Goal: Task Accomplishment & Management: Manage account settings

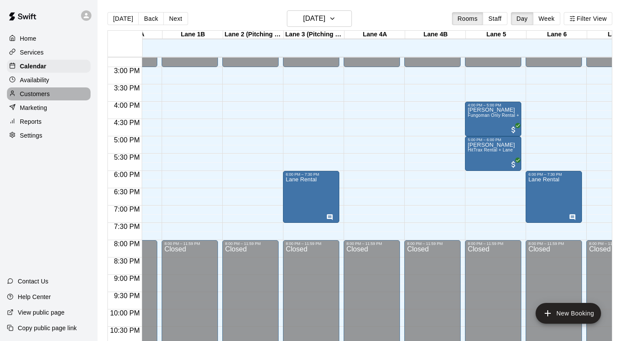
click at [67, 88] on div "Customers" at bounding box center [49, 94] width 84 height 13
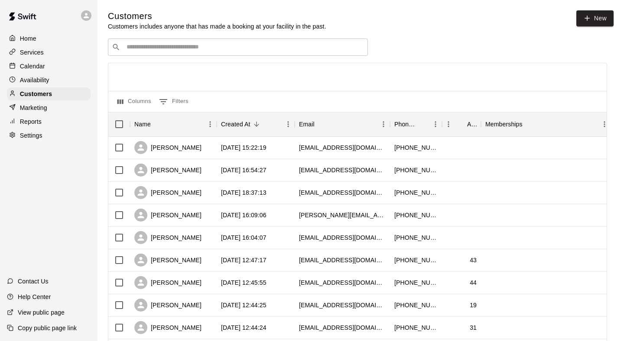
click at [221, 43] on input "Search customers by name or email" at bounding box center [244, 47] width 240 height 9
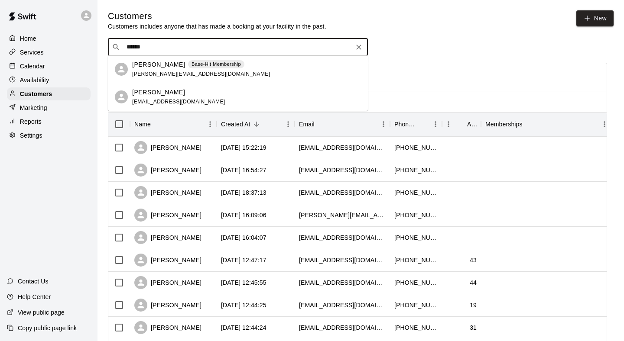
type input "******"
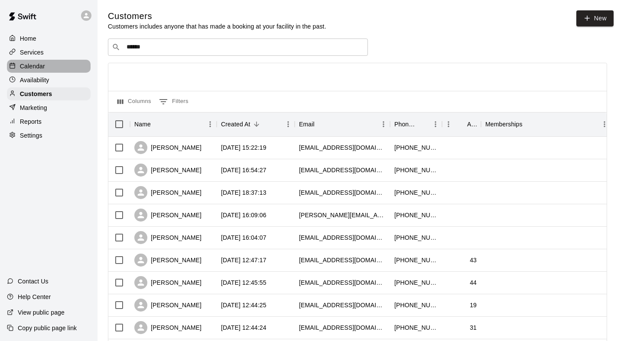
click at [42, 66] on p "Calendar" at bounding box center [32, 66] width 25 height 9
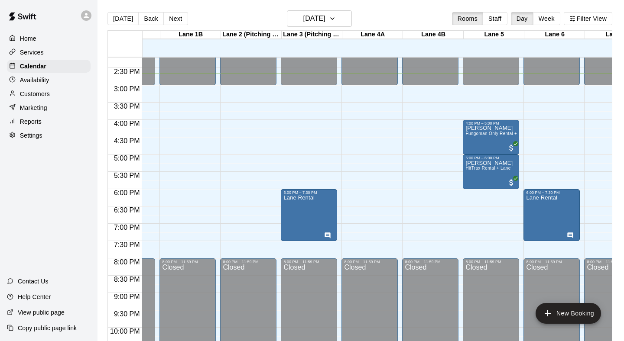
scroll to position [491, 45]
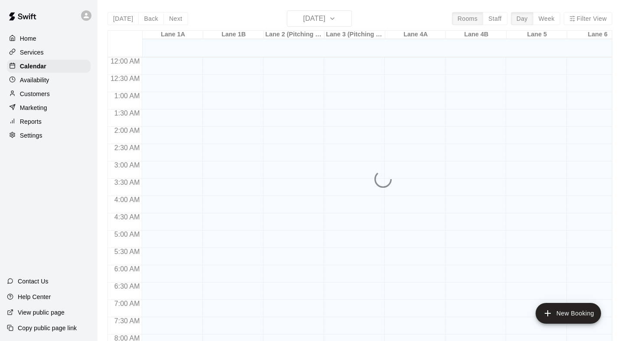
scroll to position [509, 0]
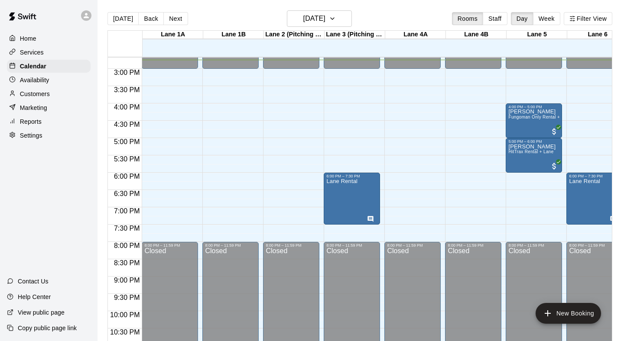
click at [48, 53] on div "Services" at bounding box center [49, 52] width 84 height 13
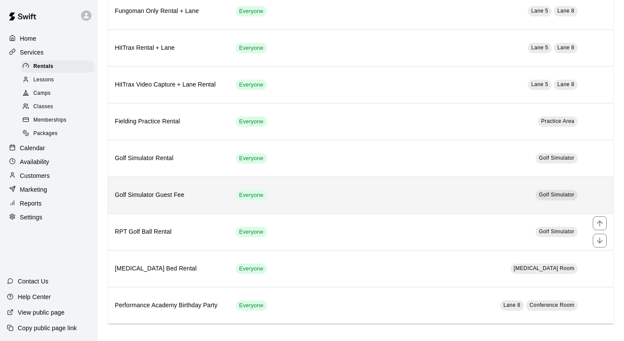
scroll to position [166, 0]
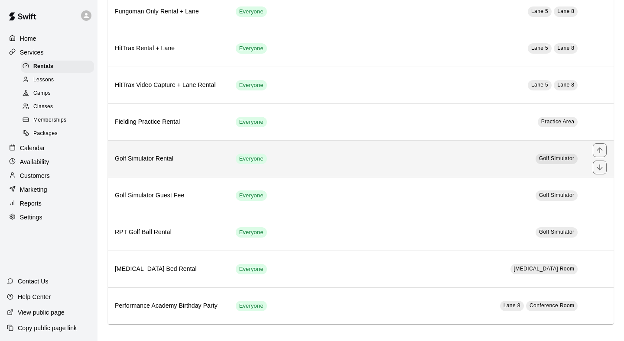
click at [191, 157] on h6 "Golf Simulator Rental" at bounding box center [168, 159] width 107 height 10
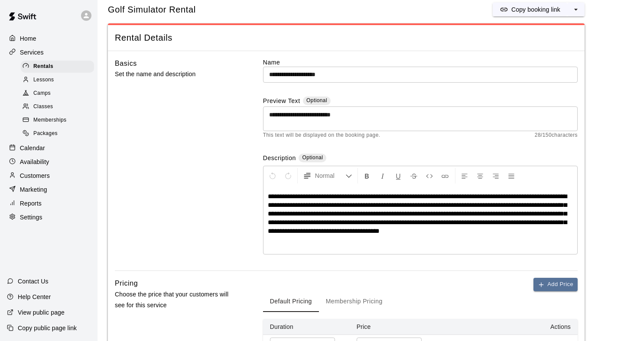
scroll to position [20, 0]
click at [69, 115] on div "Memberships" at bounding box center [57, 120] width 73 height 12
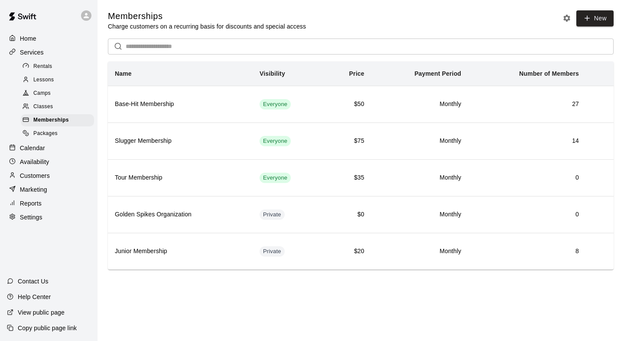
click at [50, 39] on div "Home" at bounding box center [49, 38] width 84 height 13
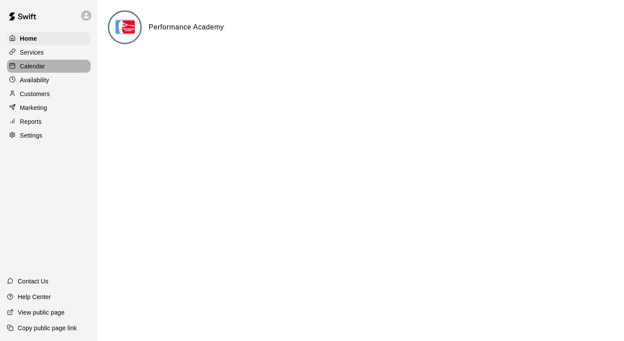
click at [52, 68] on div "Calendar" at bounding box center [49, 66] width 84 height 13
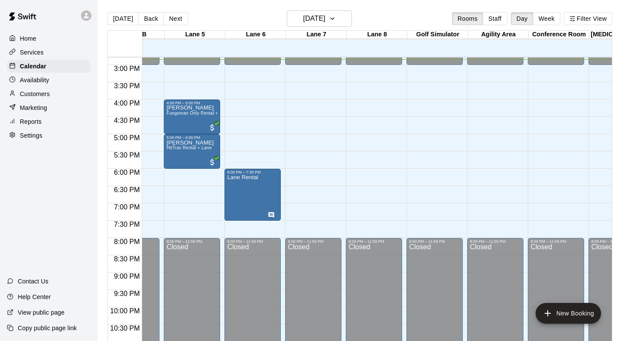
scroll to position [512, 339]
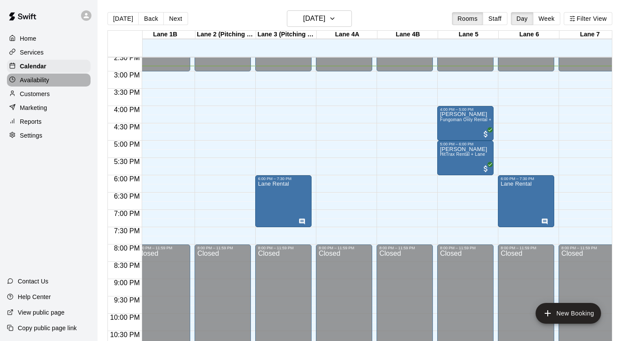
click at [35, 78] on p "Availability" at bounding box center [34, 80] width 29 height 9
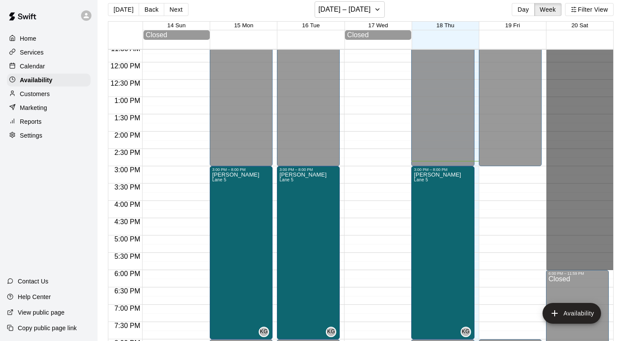
drag, startPoint x: 552, startPoint y: 75, endPoint x: 574, endPoint y: 269, distance: 195.7
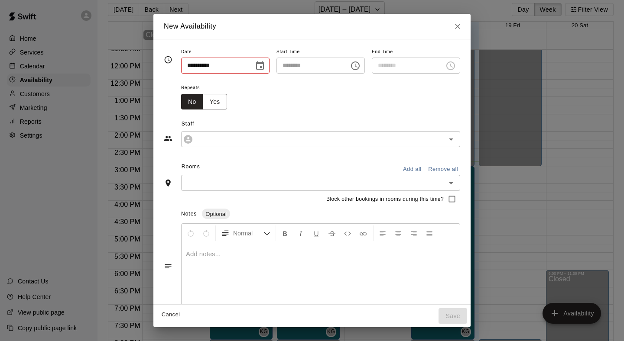
type input "**********"
type input "********"
click at [263, 136] on input "**********" at bounding box center [314, 139] width 236 height 11
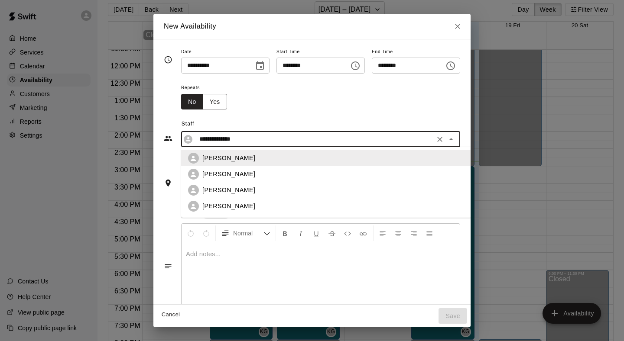
click at [250, 185] on div "[PERSON_NAME]" at bounding box center [326, 190] width 277 height 11
type input "**********"
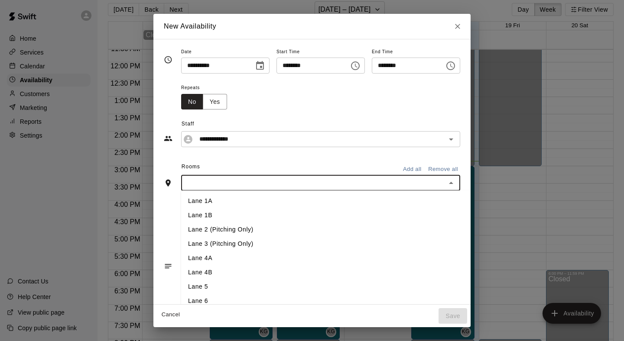
click at [250, 185] on input "text" at bounding box center [313, 183] width 259 height 11
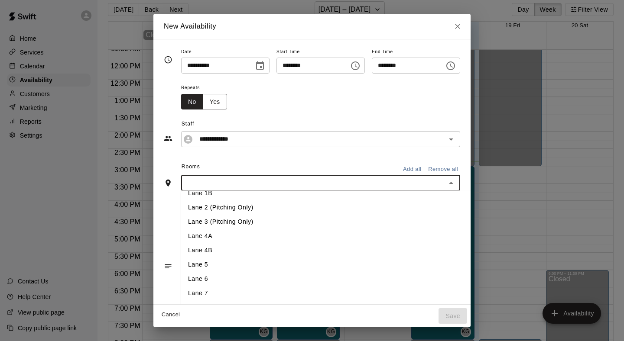
click at [222, 258] on li "Lane 5" at bounding box center [326, 265] width 291 height 14
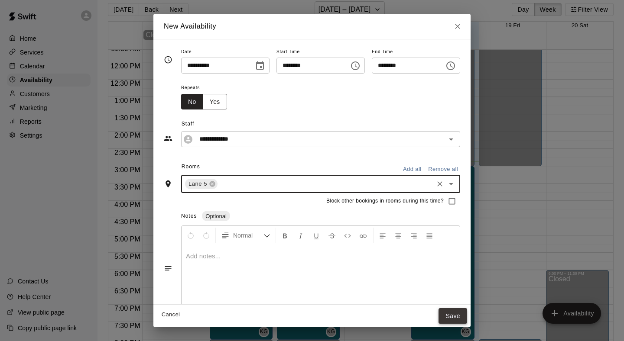
click at [452, 315] on button "Save" at bounding box center [452, 316] width 29 height 16
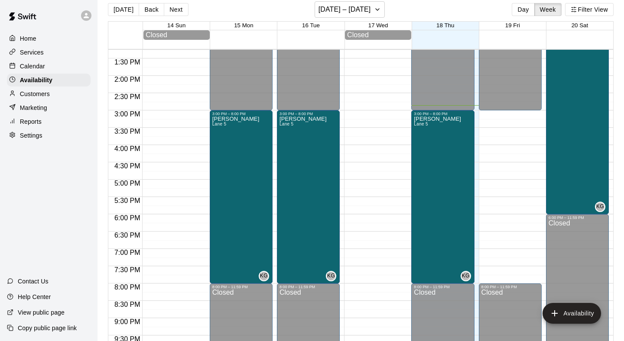
click at [44, 67] on p "Calendar" at bounding box center [32, 66] width 25 height 9
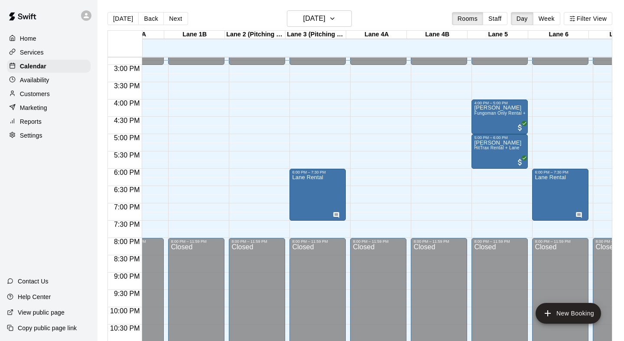
scroll to position [509, 39]
